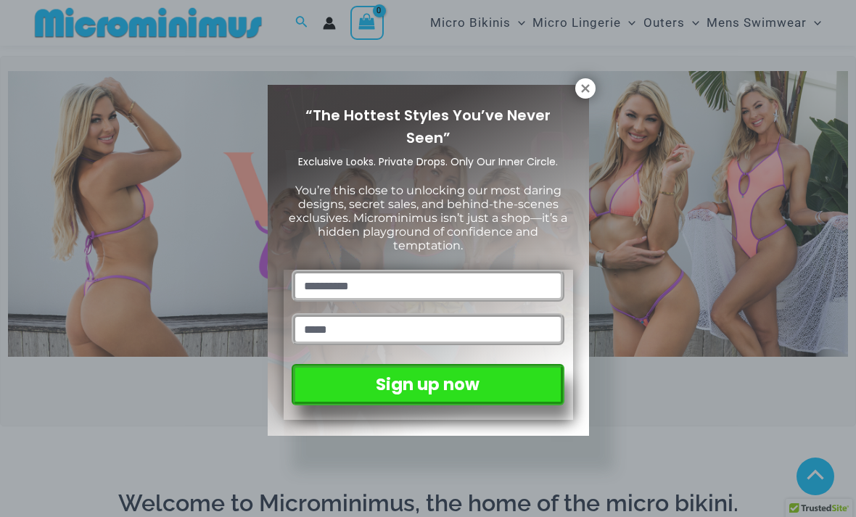
scroll to position [351, 0]
click at [589, 91] on icon at bounding box center [585, 88] width 8 height 8
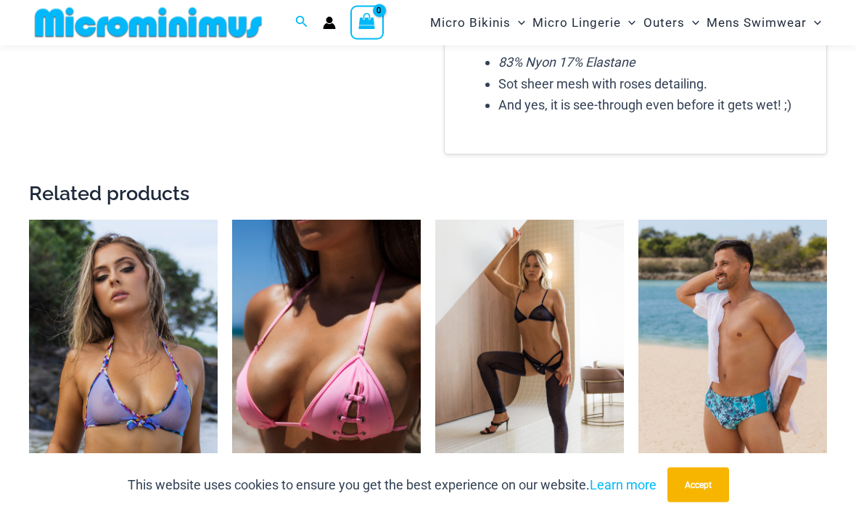
scroll to position [2071, 0]
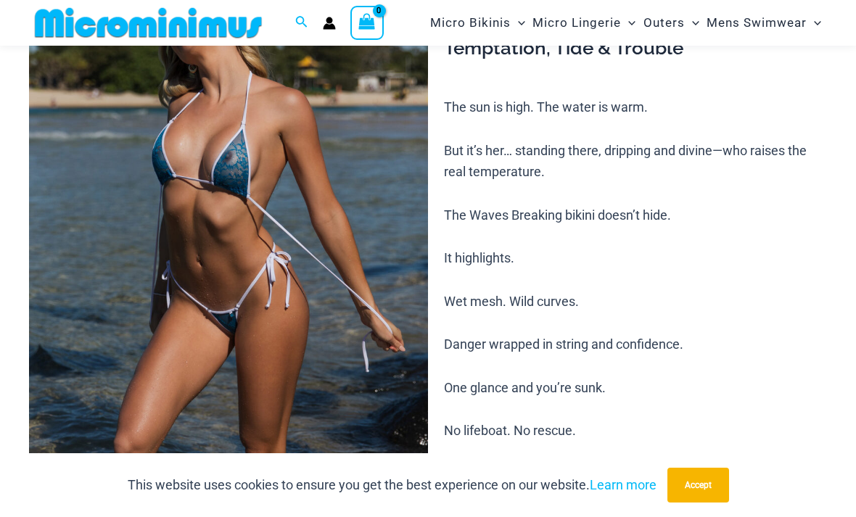
scroll to position [130, 0]
click at [156, 152] on img at bounding box center [228, 258] width 399 height 598
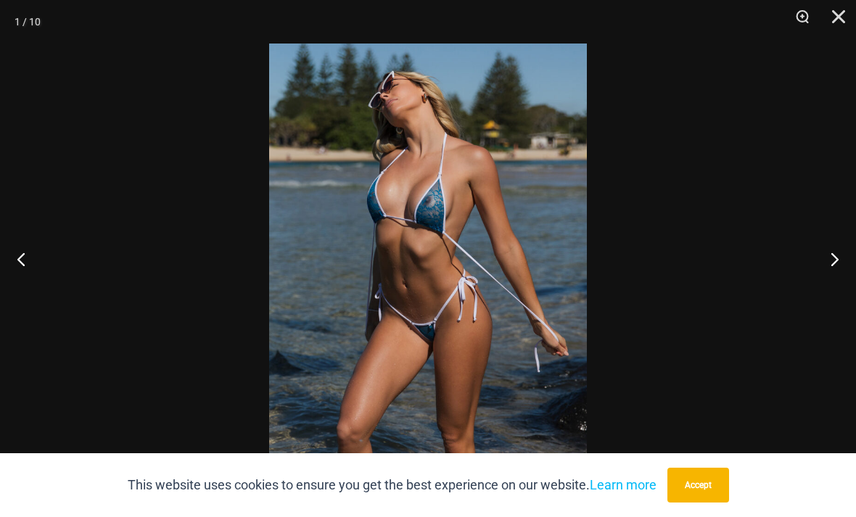
click at [830, 276] on button "Next" at bounding box center [828, 259] width 54 height 73
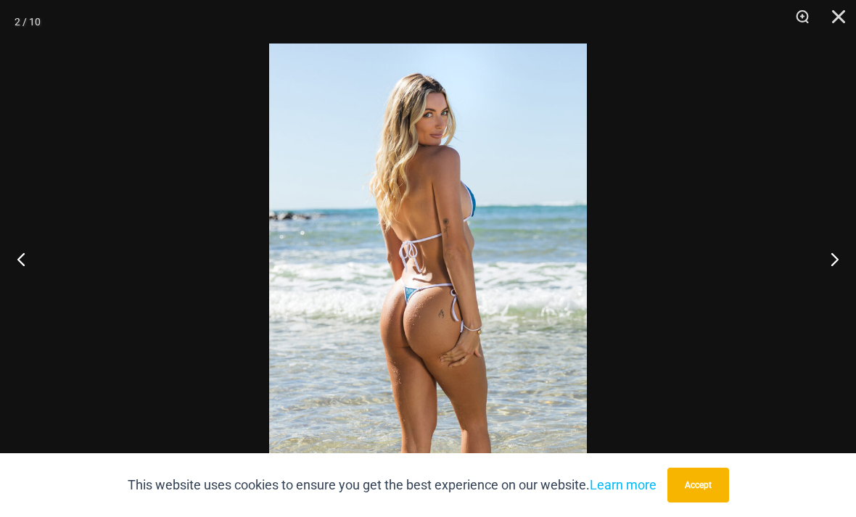
click at [833, 280] on button "Next" at bounding box center [828, 259] width 54 height 73
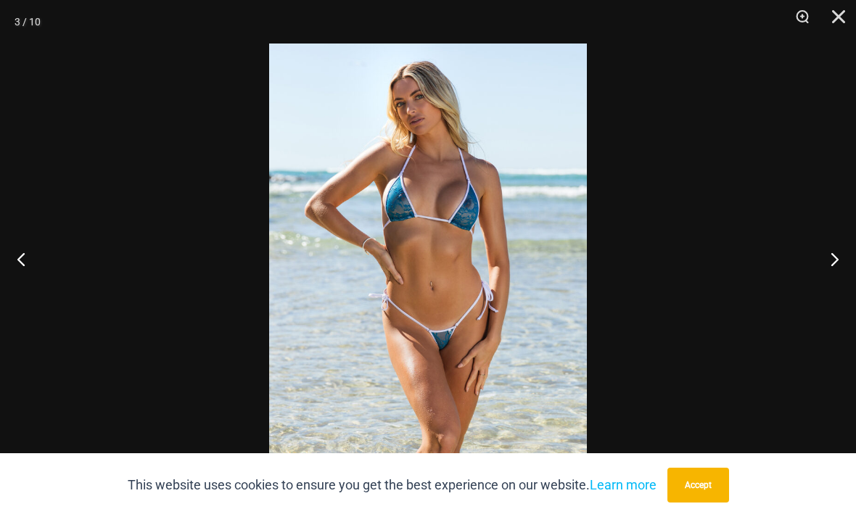
click at [835, 275] on button "Next" at bounding box center [828, 259] width 54 height 73
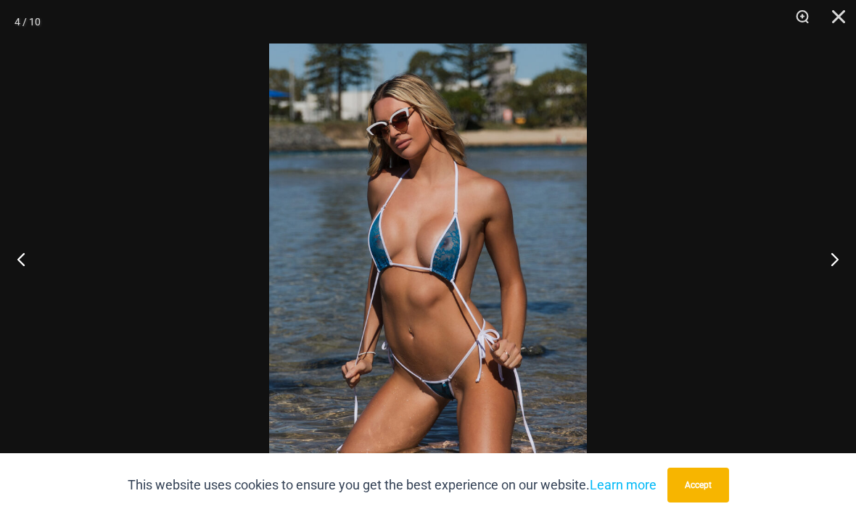
click at [841, 276] on button "Next" at bounding box center [828, 259] width 54 height 73
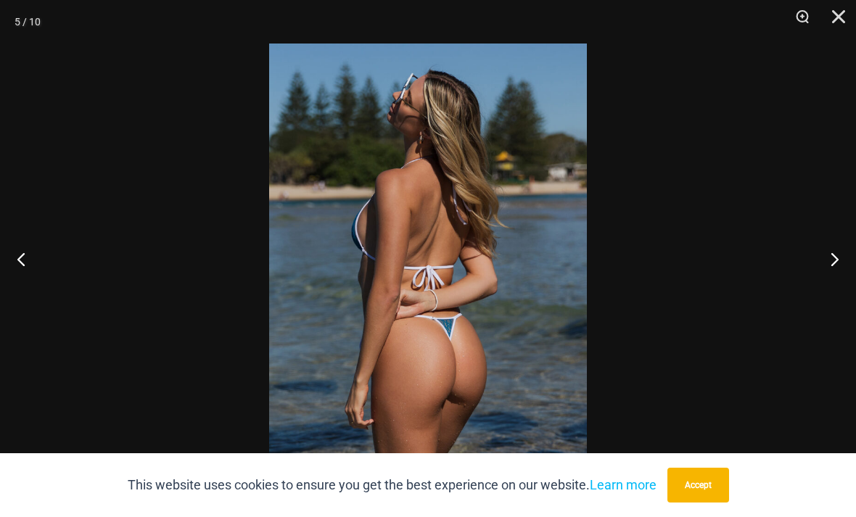
click at [835, 283] on button "Next" at bounding box center [828, 259] width 54 height 73
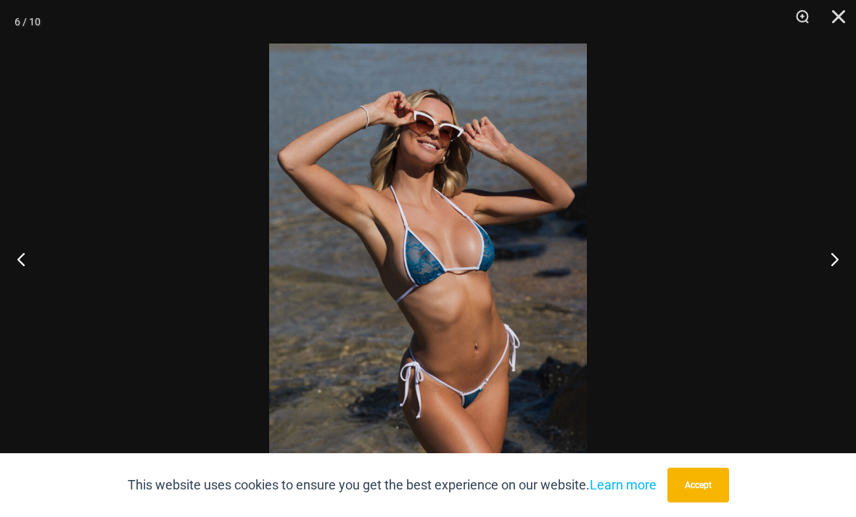
click at [837, 280] on button "Next" at bounding box center [828, 259] width 54 height 73
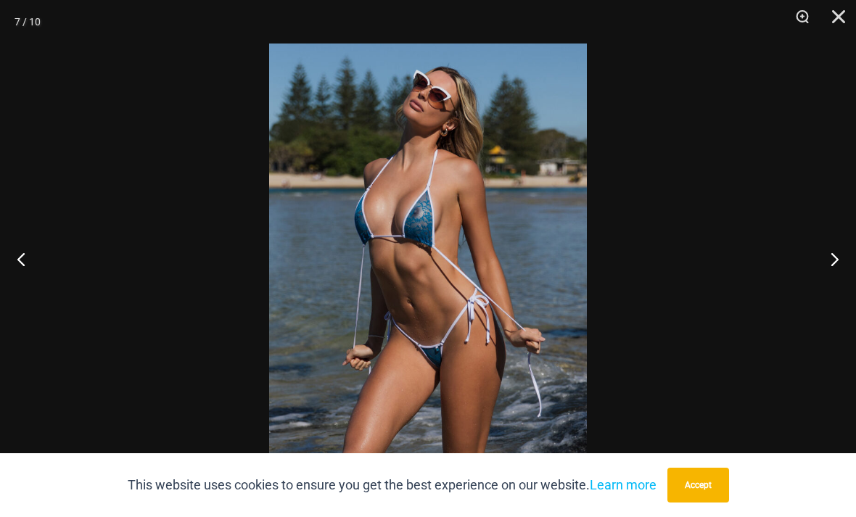
click at [836, 280] on button "Next" at bounding box center [828, 259] width 54 height 73
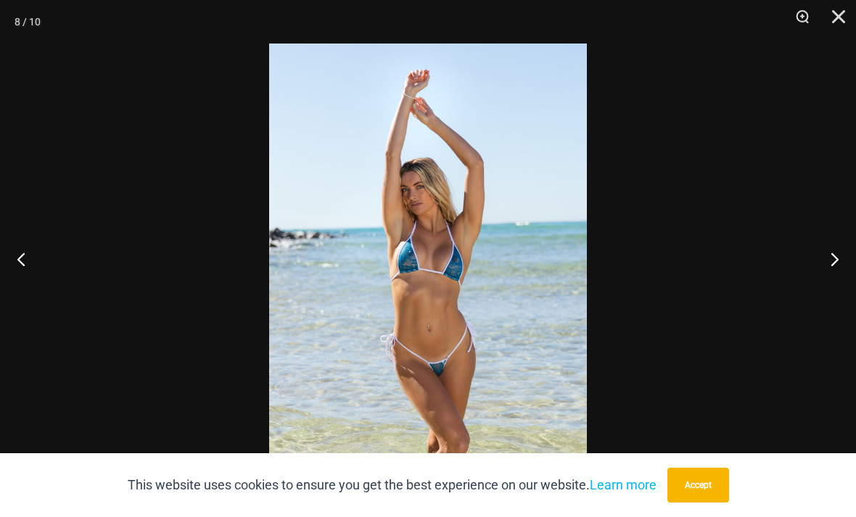
click at [837, 278] on button "Next" at bounding box center [828, 259] width 54 height 73
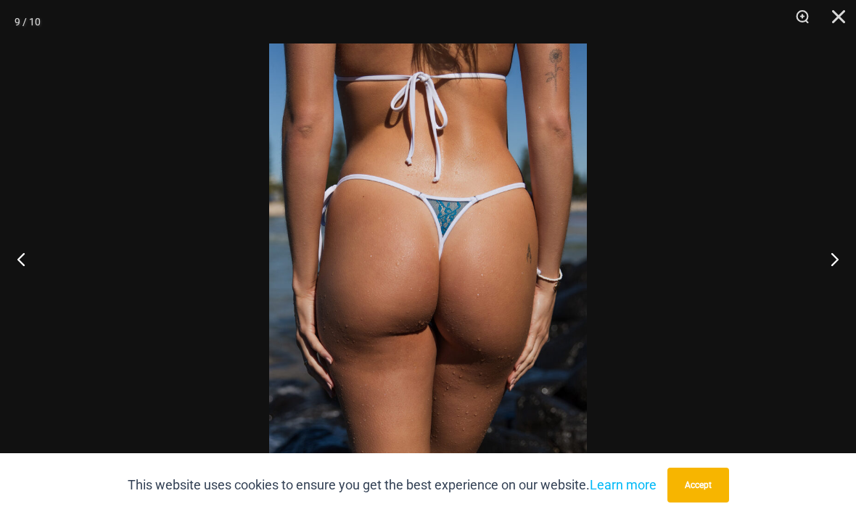
click at [837, 279] on button "Next" at bounding box center [828, 259] width 54 height 73
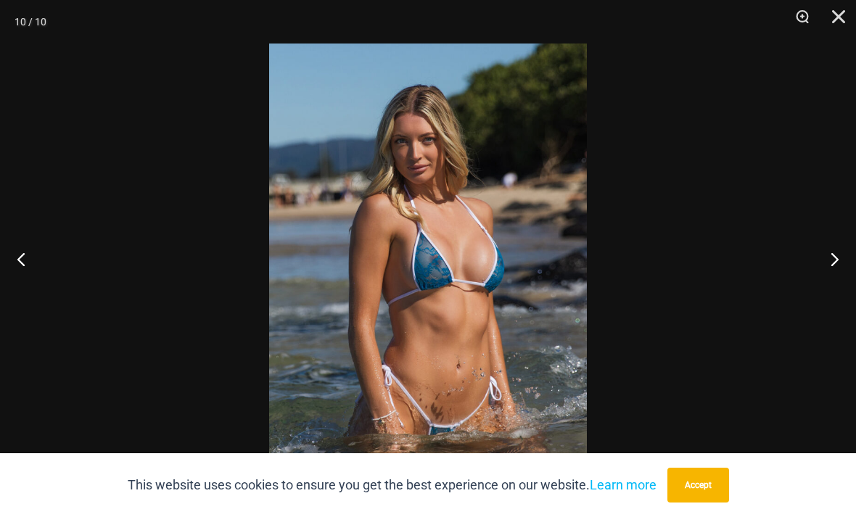
click at [837, 278] on button "Next" at bounding box center [828, 259] width 54 height 73
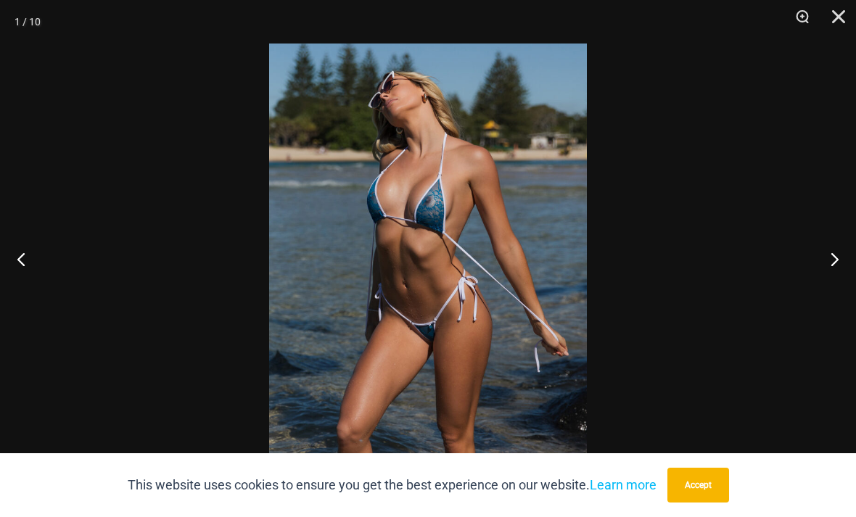
click at [838, 278] on button "Next" at bounding box center [828, 259] width 54 height 73
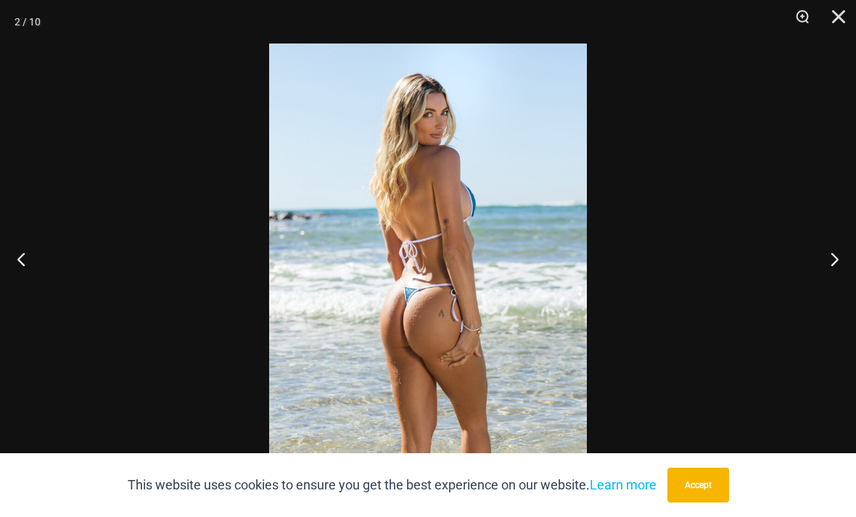
click at [838, 278] on button "Next" at bounding box center [828, 259] width 54 height 73
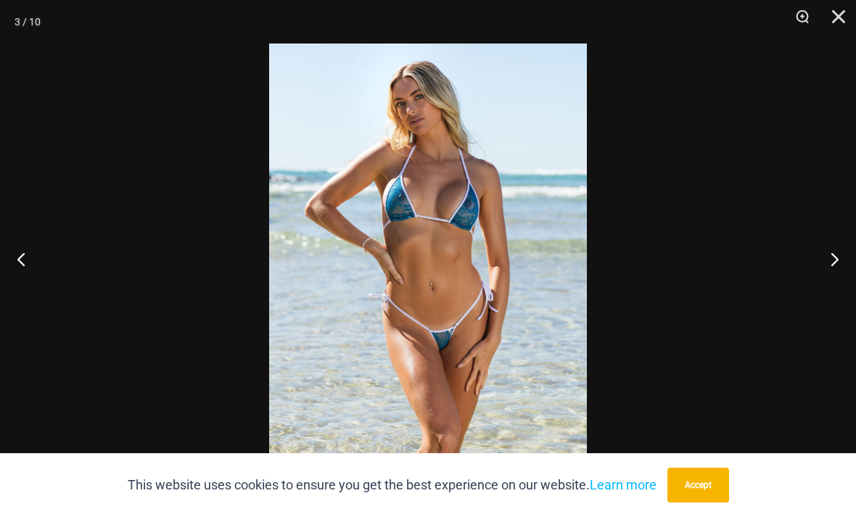
click at [837, 277] on button "Next" at bounding box center [828, 259] width 54 height 73
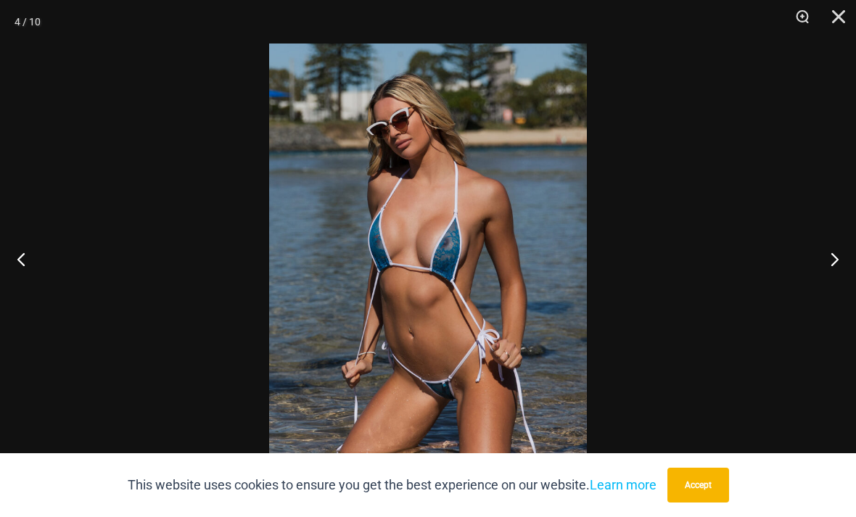
click at [837, 276] on button "Next" at bounding box center [828, 259] width 54 height 73
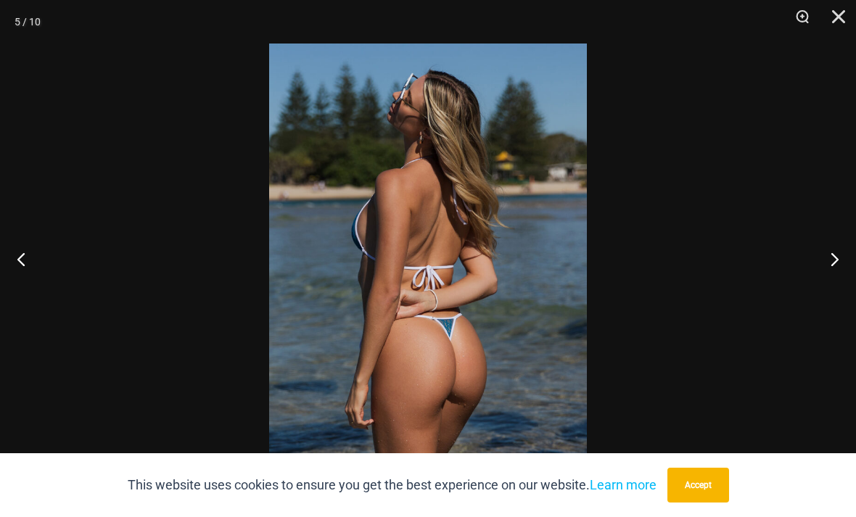
click at [838, 276] on button "Next" at bounding box center [828, 259] width 54 height 73
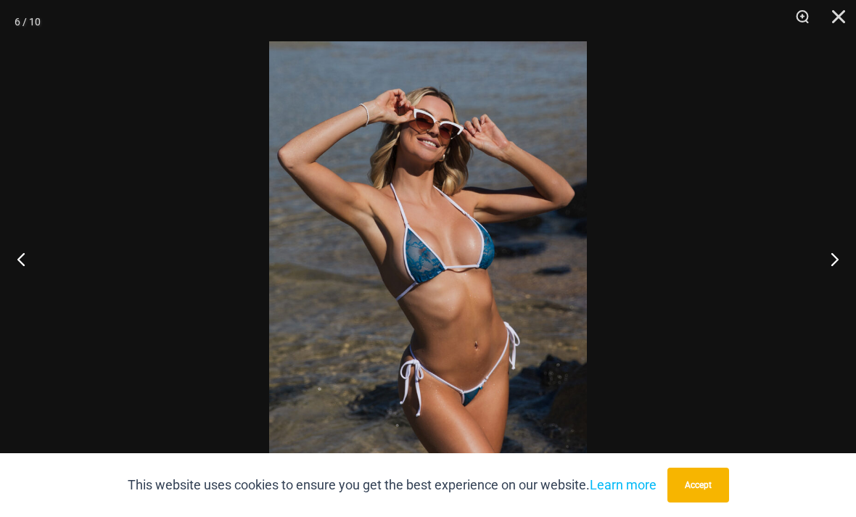
click at [838, 36] on button "Close" at bounding box center [833, 22] width 36 height 44
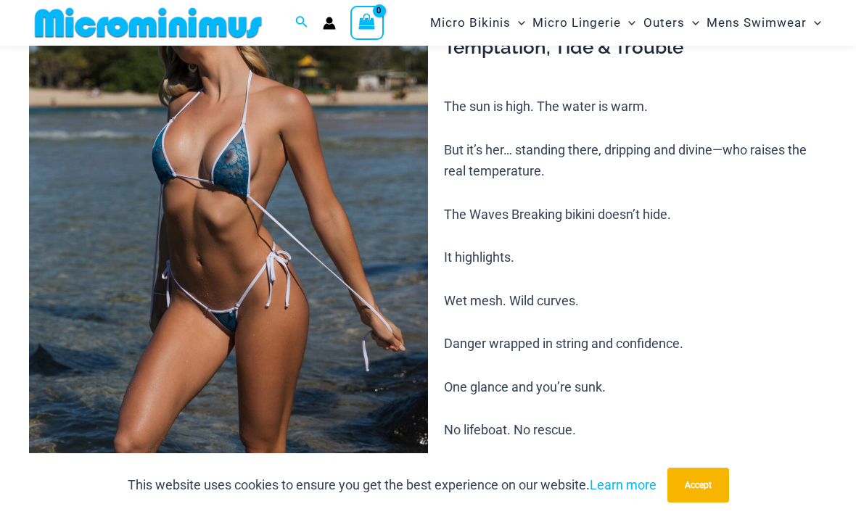
click at [837, 36] on div "Search for: Search Search No products in the cart. No products in the cart. Con…" at bounding box center [428, 23] width 856 height 46
